Goal: Task Accomplishment & Management: Use online tool/utility

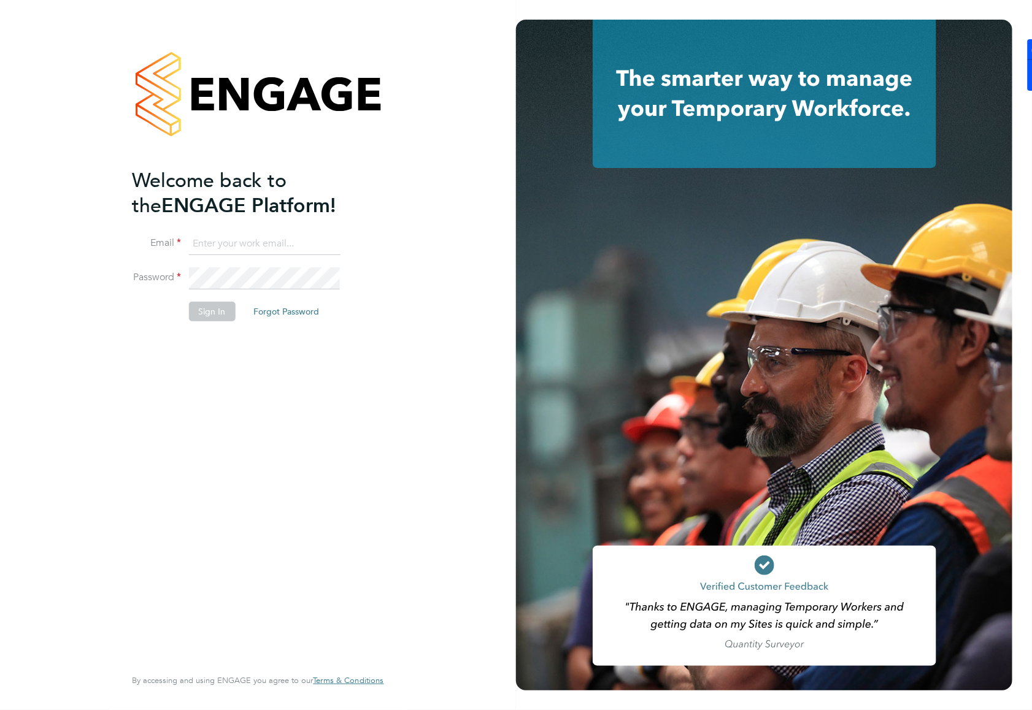
type input "william.heath@ganymedesolutions.co.uk"
click at [210, 310] on button "Sign In" at bounding box center [211, 312] width 47 height 20
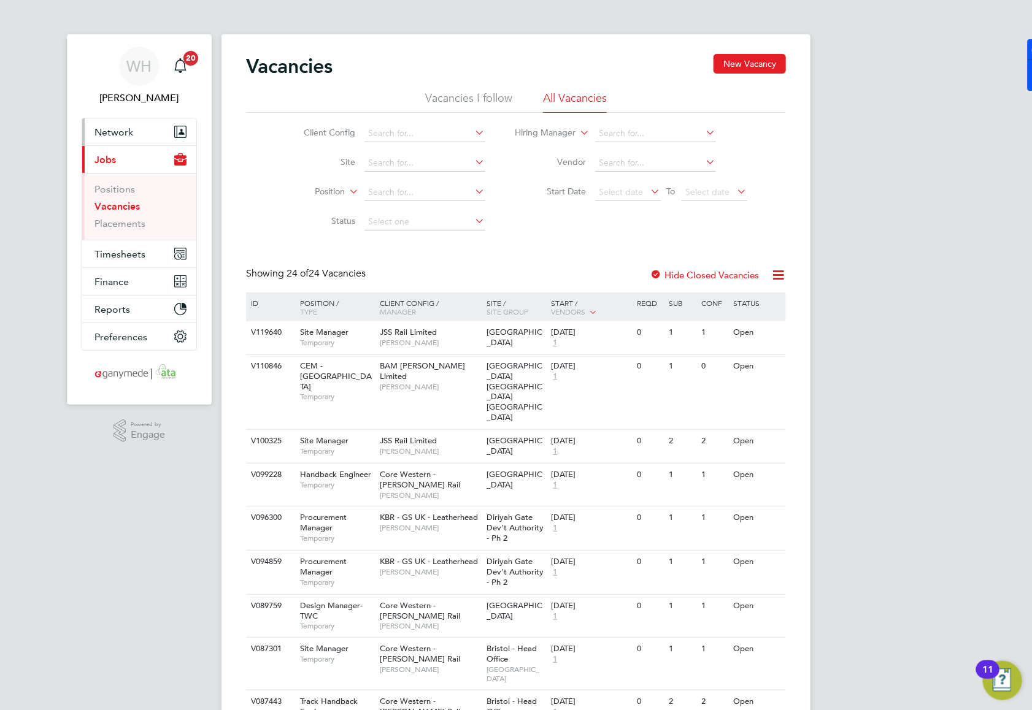
click at [120, 132] on span "Network" at bounding box center [113, 132] width 39 height 12
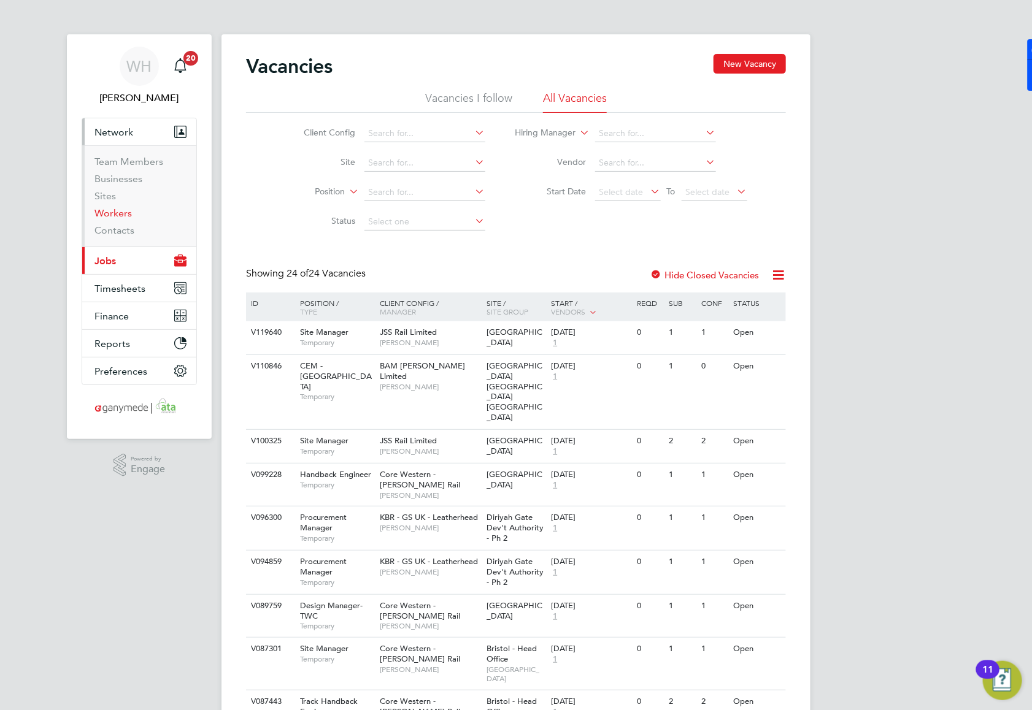
click at [111, 212] on link "Workers" at bounding box center [112, 213] width 37 height 12
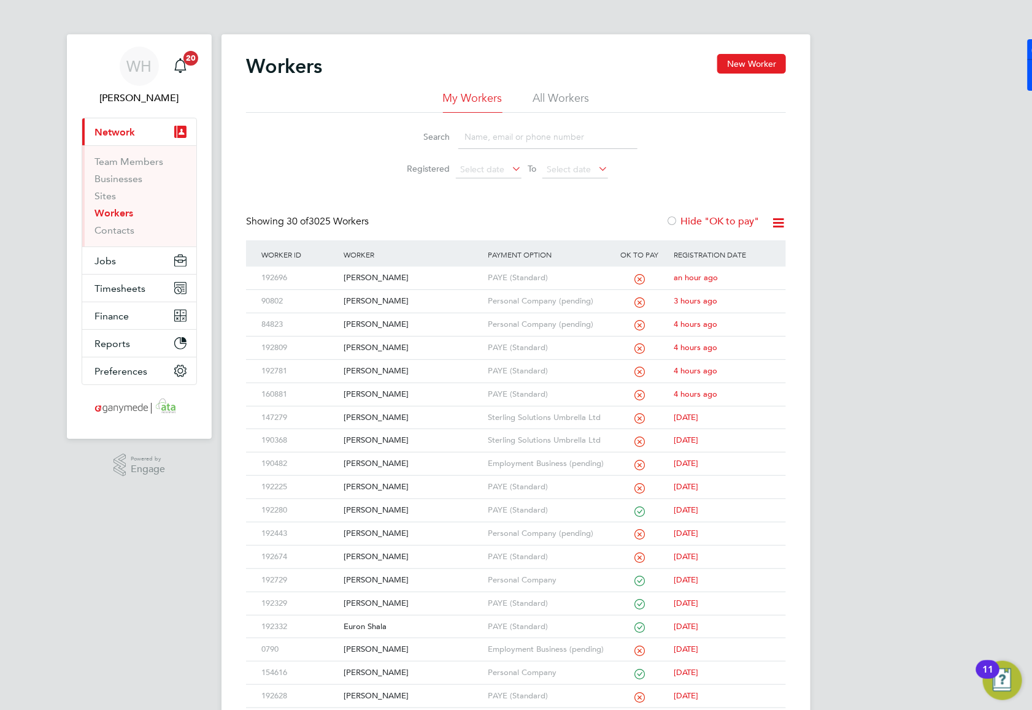
click at [483, 136] on input at bounding box center [547, 137] width 179 height 24
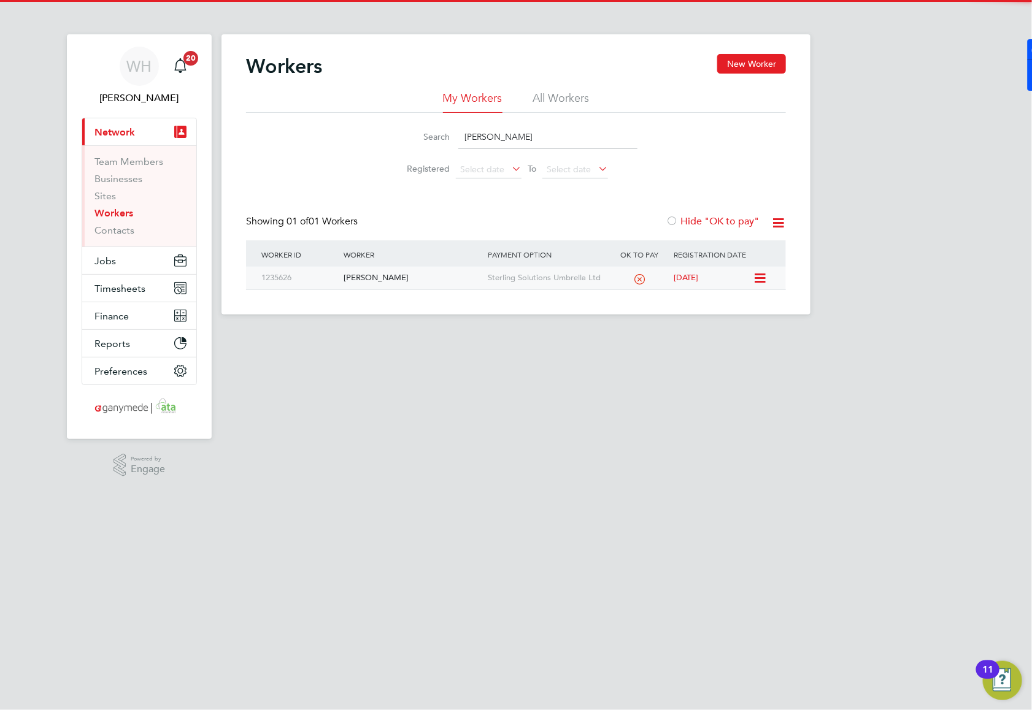
type input "shaun jones"
click at [310, 282] on div "1235626" at bounding box center [299, 278] width 82 height 23
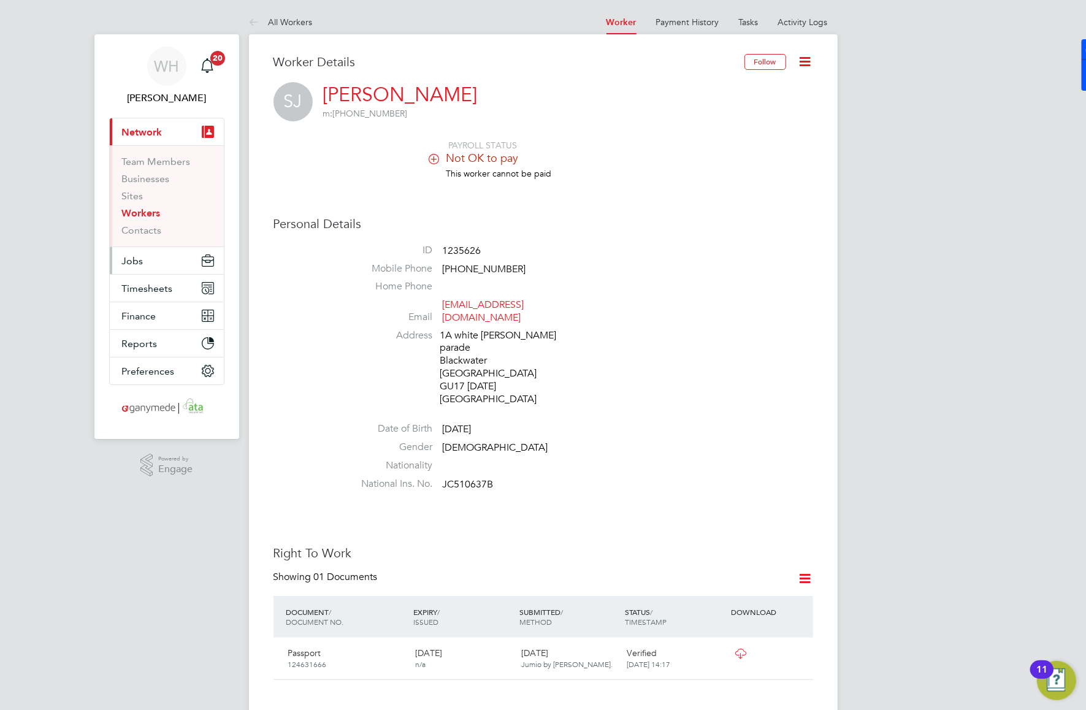
click at [146, 259] on button "Jobs" at bounding box center [167, 260] width 114 height 27
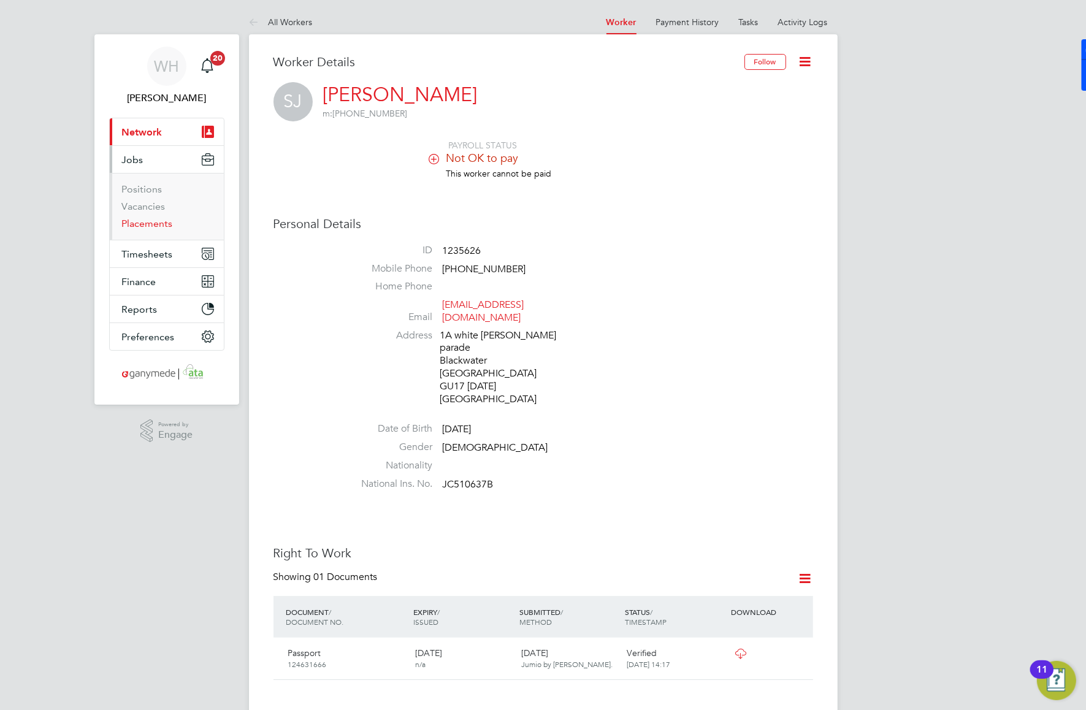
click at [152, 225] on link "Placements" at bounding box center [147, 224] width 51 height 12
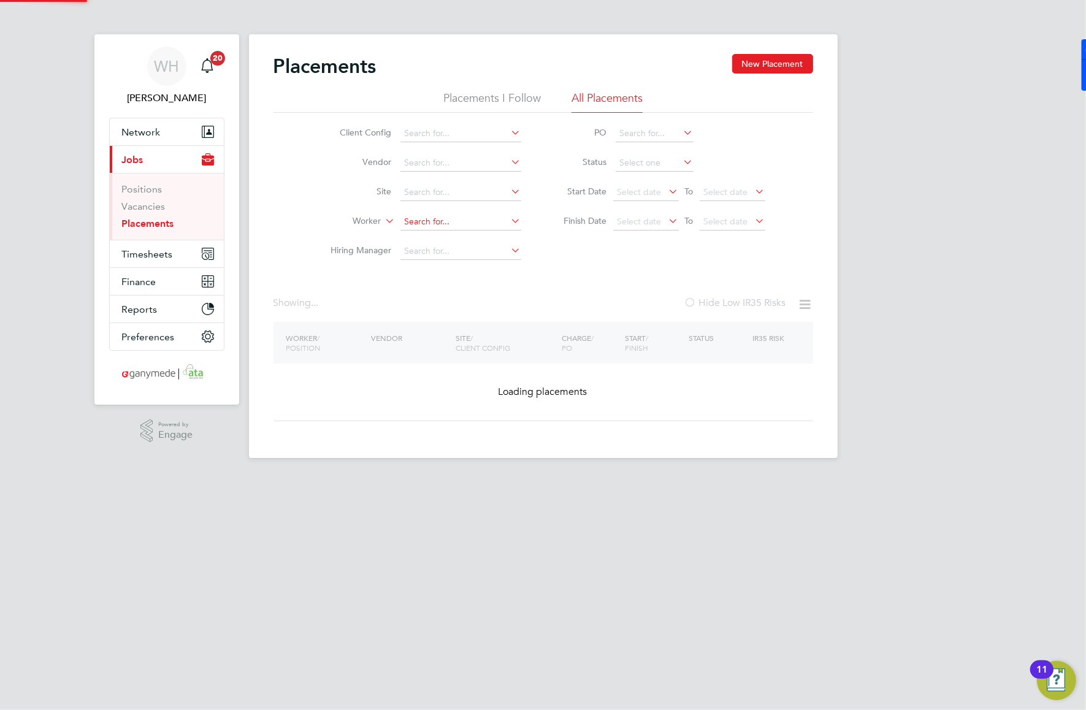
click at [418, 220] on input at bounding box center [461, 221] width 121 height 17
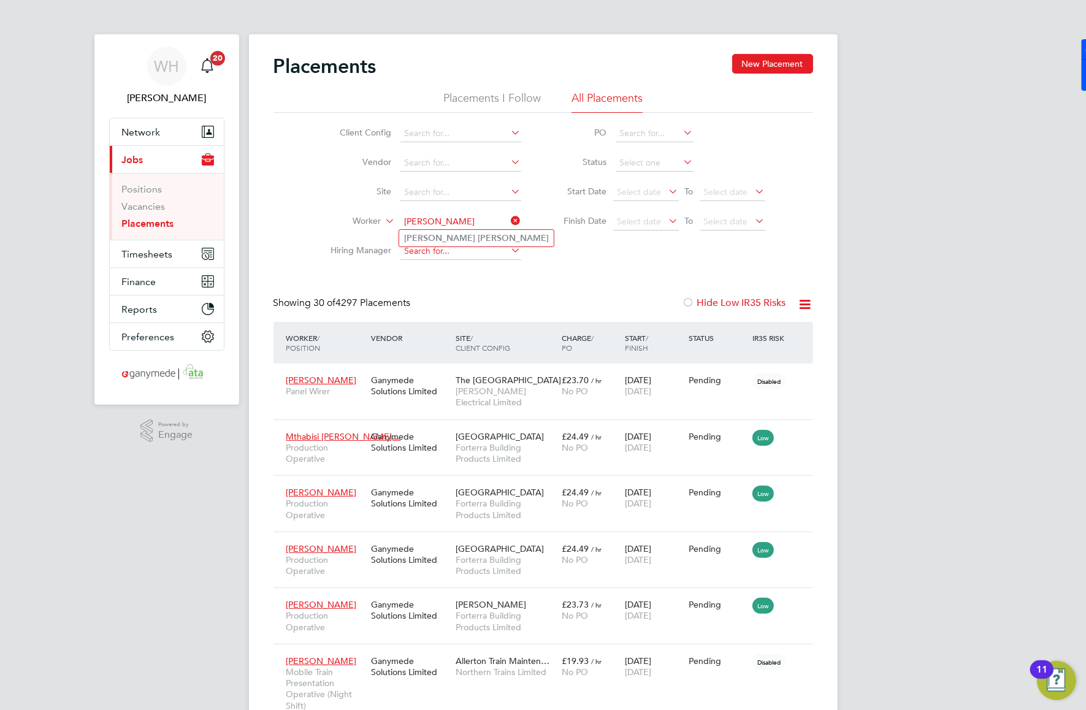
type input "[PERSON_NAME]"
click at [457, 248] on input at bounding box center [461, 251] width 121 height 17
click at [453, 222] on input at bounding box center [461, 221] width 121 height 17
click at [455, 240] on li "[PERSON_NAME]" at bounding box center [476, 238] width 155 height 17
type input "[PERSON_NAME]"
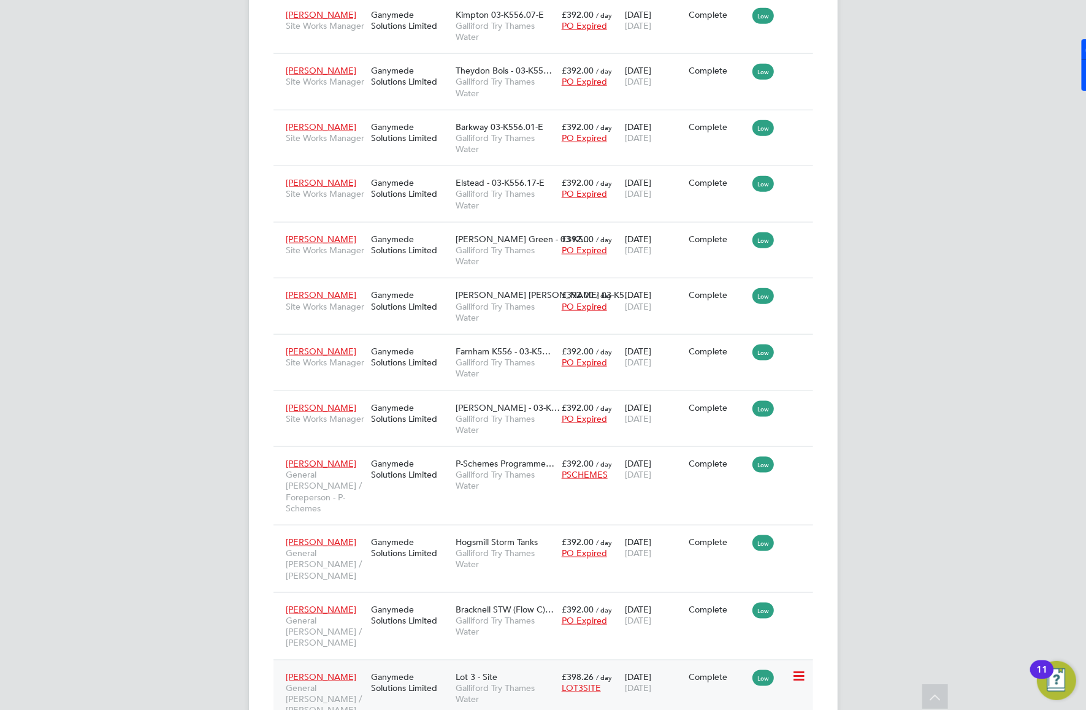
click at [348, 666] on div "[PERSON_NAME] General [PERSON_NAME] / [PERSON_NAME]" at bounding box center [325, 694] width 85 height 57
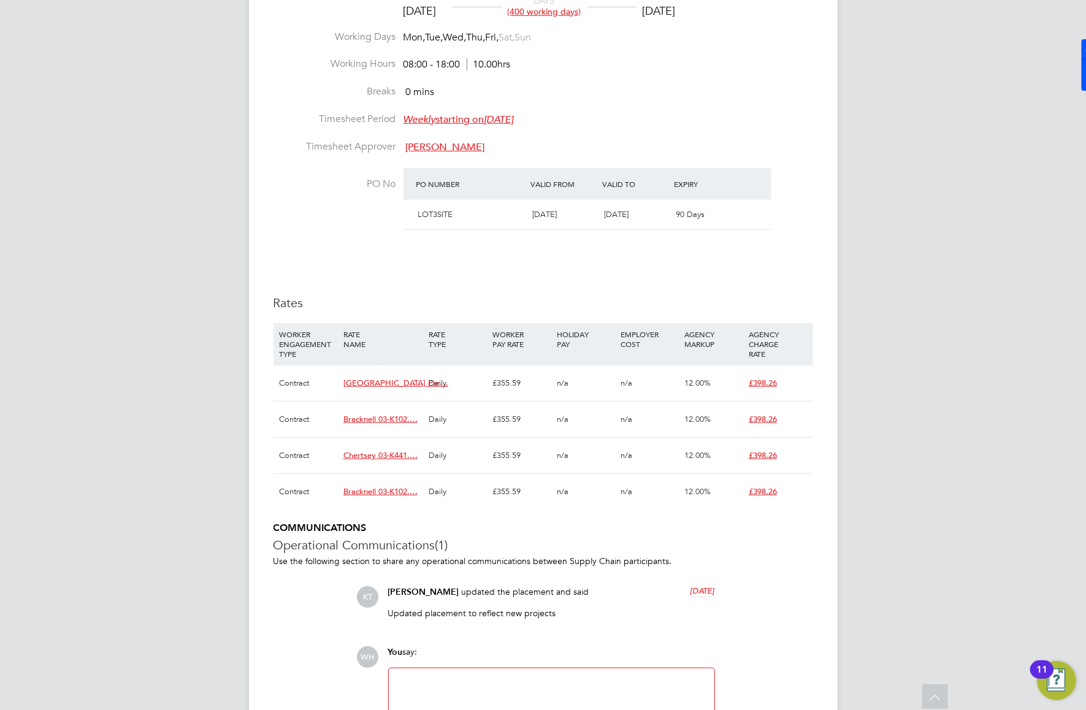
click at [398, 456] on span "Chertsey 03-K441.…" at bounding box center [381, 455] width 74 height 10
drag, startPoint x: 413, startPoint y: 485, endPoint x: 464, endPoint y: 480, distance: 51.8
click at [464, 480] on span "Chertsey 03-K441.01-C 9200044138P" at bounding box center [451, 483] width 148 height 11
click at [382, 422] on span "Bracknell 03-K102.…" at bounding box center [381, 419] width 74 height 10
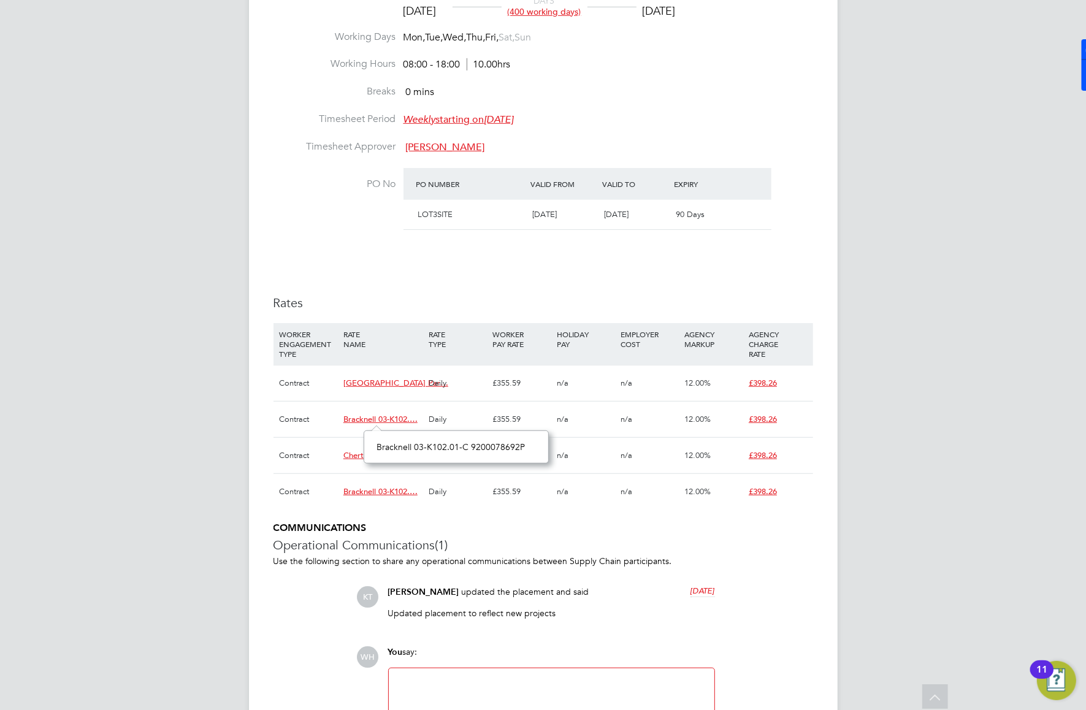
click at [138, 532] on div "WH William Heath Notifications 20 Applications: Network Team Members Businesses…" at bounding box center [543, 144] width 1086 height 1426
click at [359, 459] on span "Chertsey 03-K441.…" at bounding box center [381, 455] width 74 height 10
